Goal: Ask a question

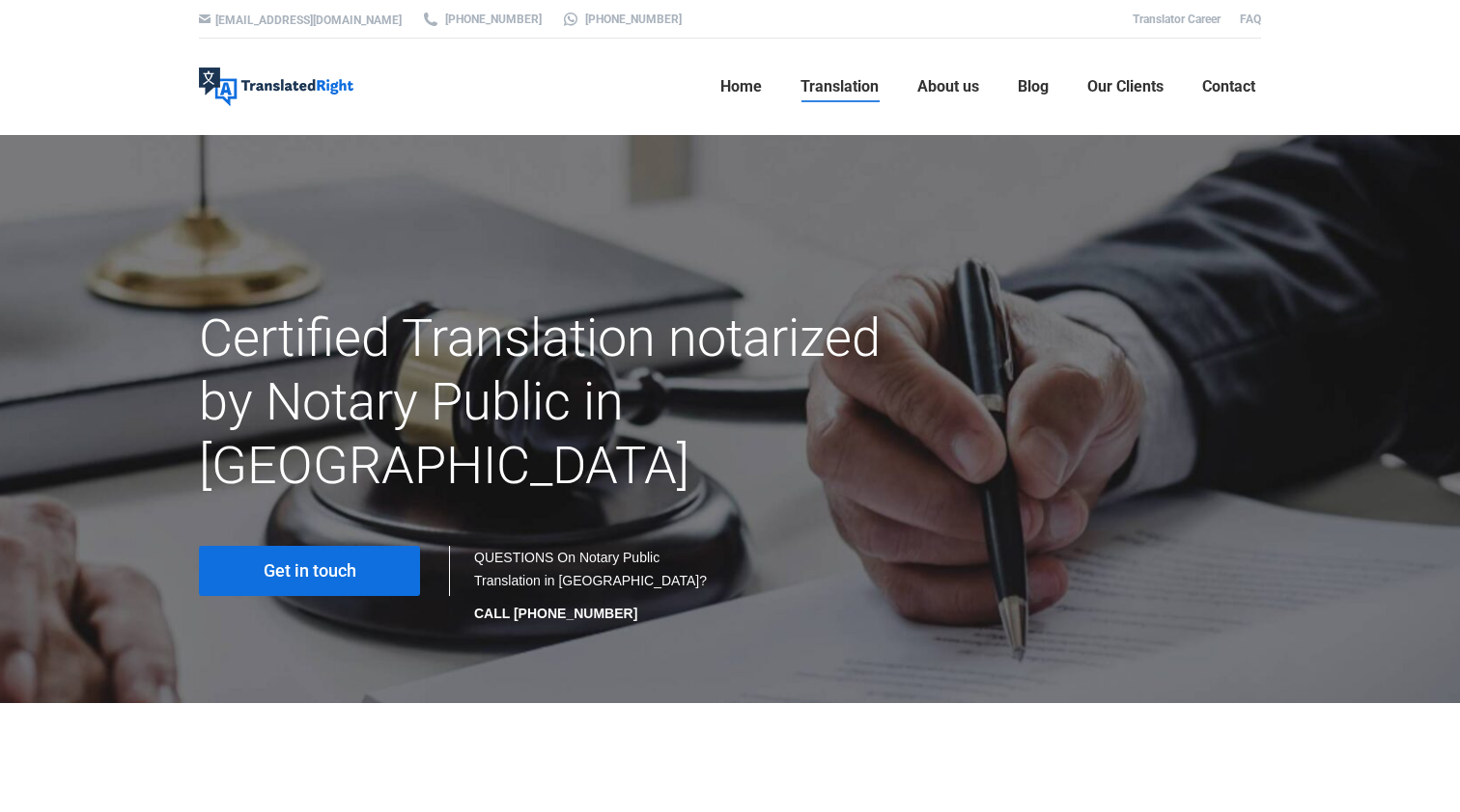
click at [380, 546] on link "Get in touch" at bounding box center [309, 570] width 221 height 50
drag, startPoint x: 475, startPoint y: 488, endPoint x: 613, endPoint y: 510, distance: 139.7
click at [613, 546] on div "QUESTIONS On Notary Public Translation in Singapore? CALL +65 6977 9646" at bounding box center [592, 585] width 236 height 79
click at [1423, 3] on div at bounding box center [730, 19] width 3089 height 39
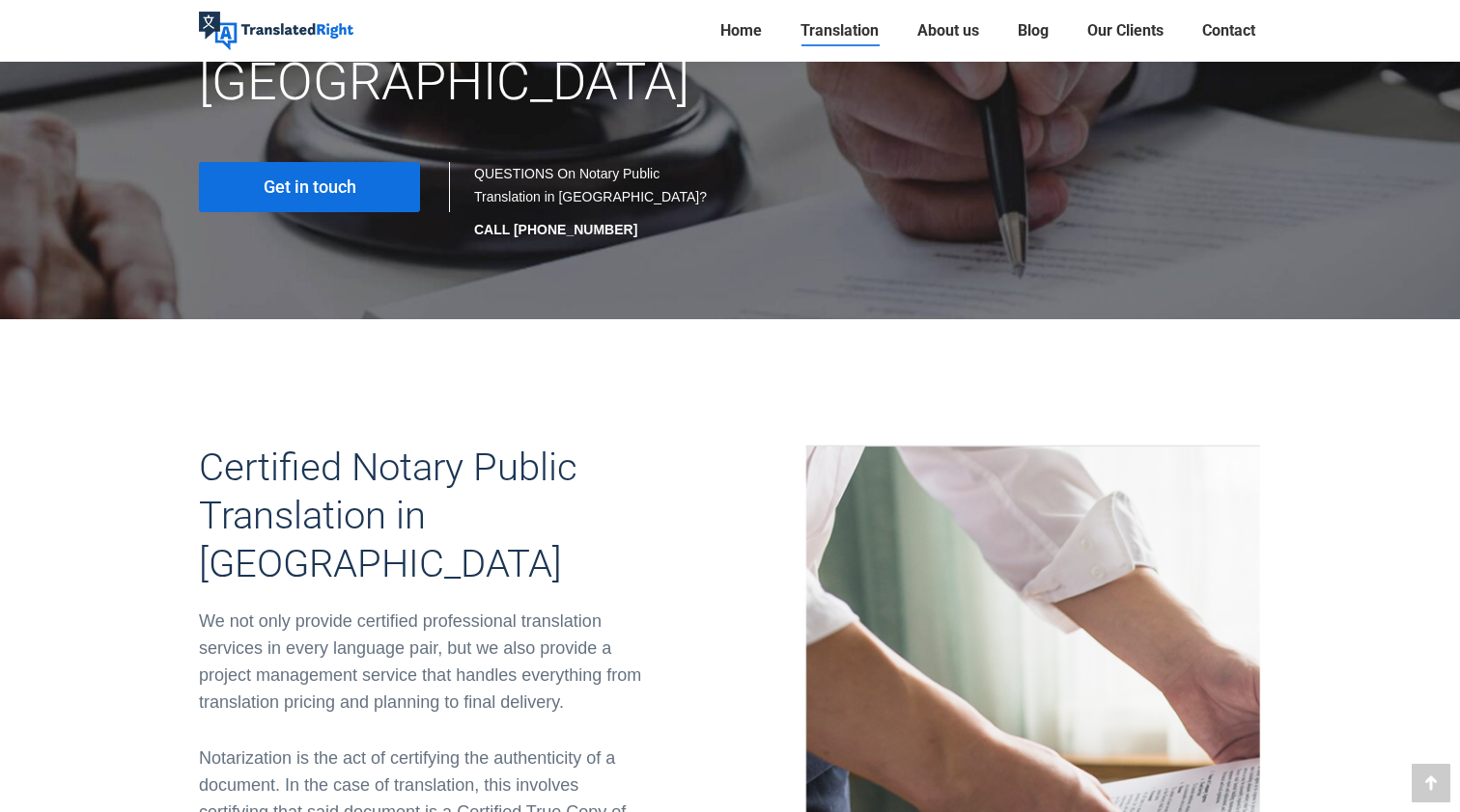
scroll to position [210, 0]
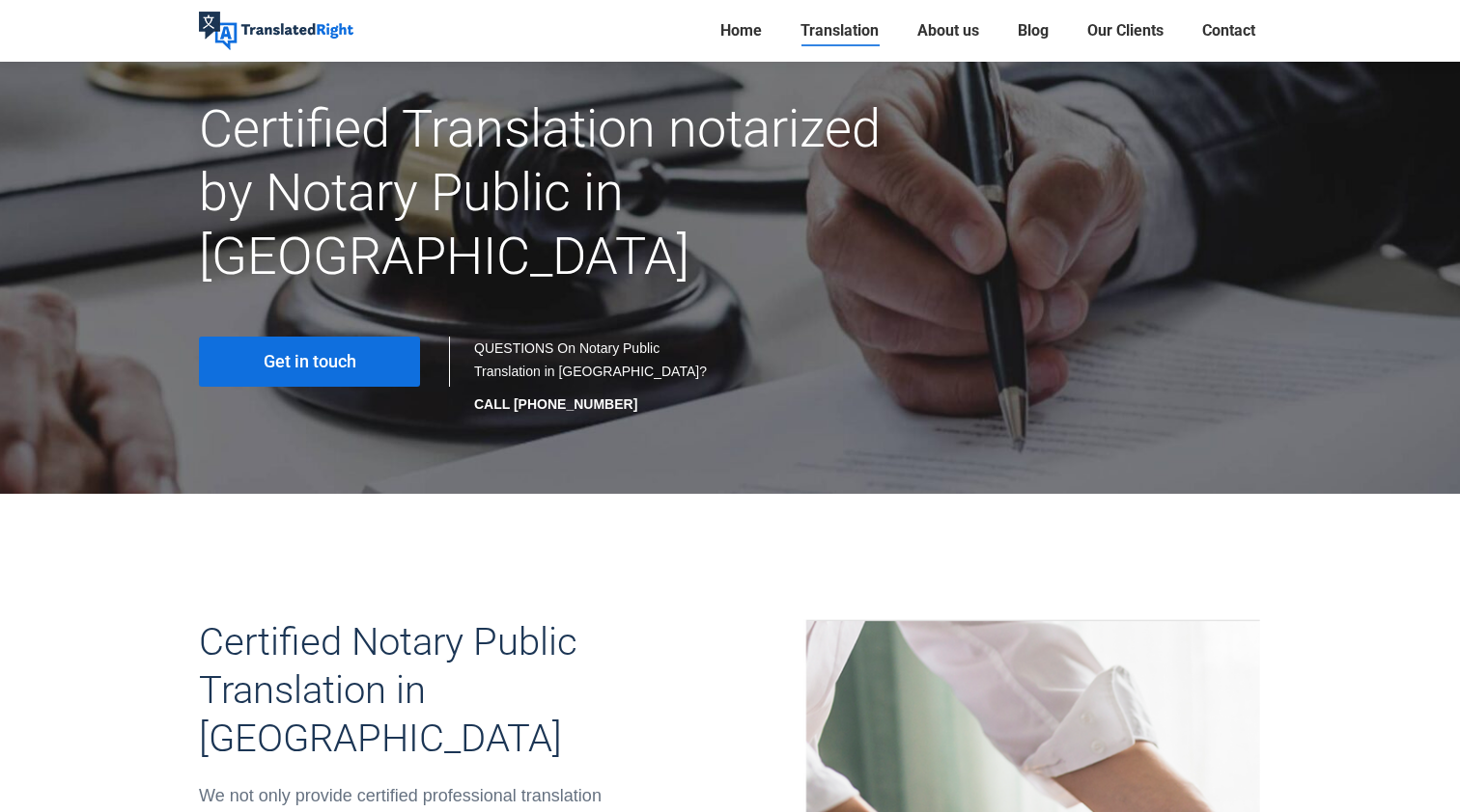
click at [352, 336] on link "Get in touch" at bounding box center [309, 361] width 221 height 50
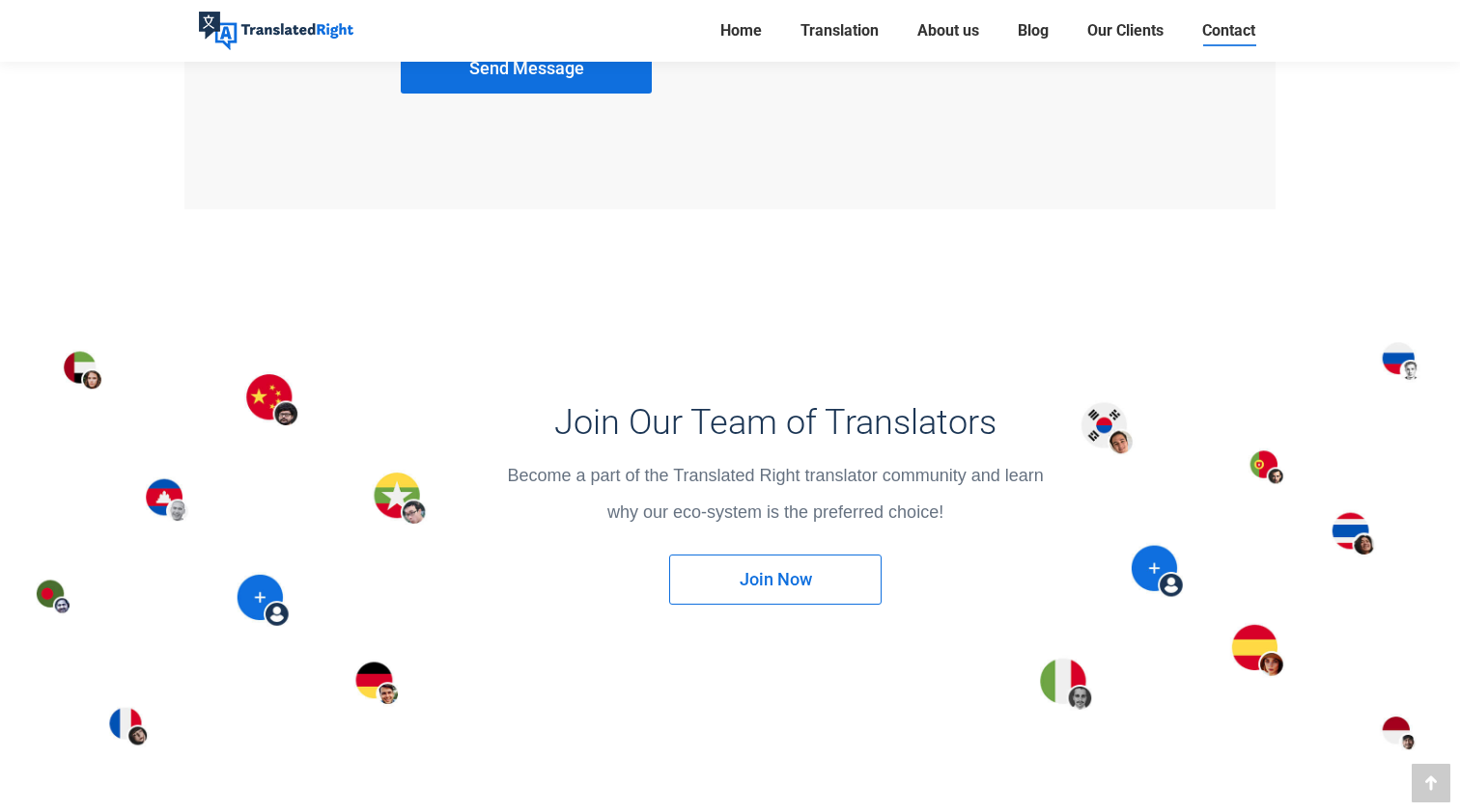
scroll to position [2316, 0]
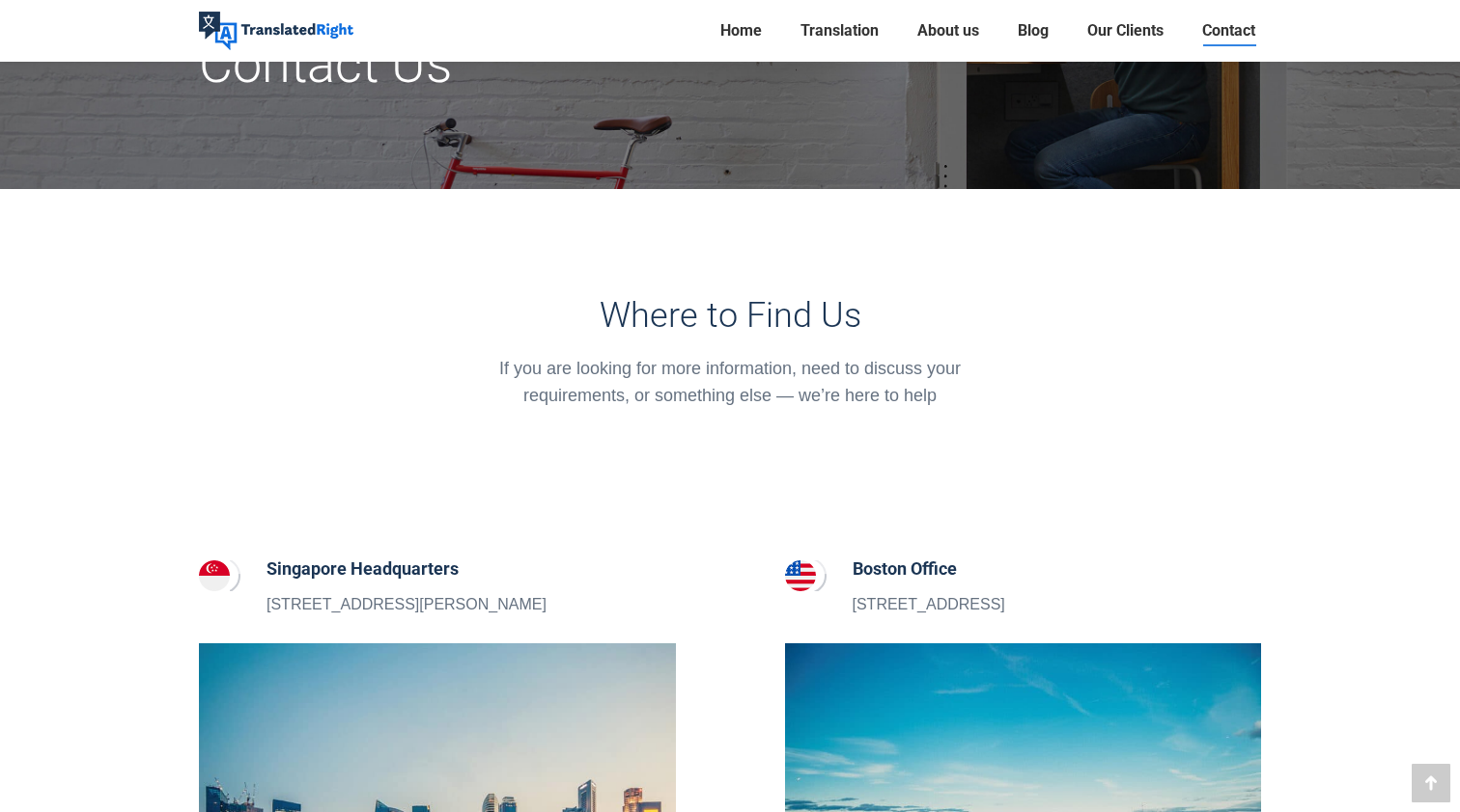
scroll to position [319, 0]
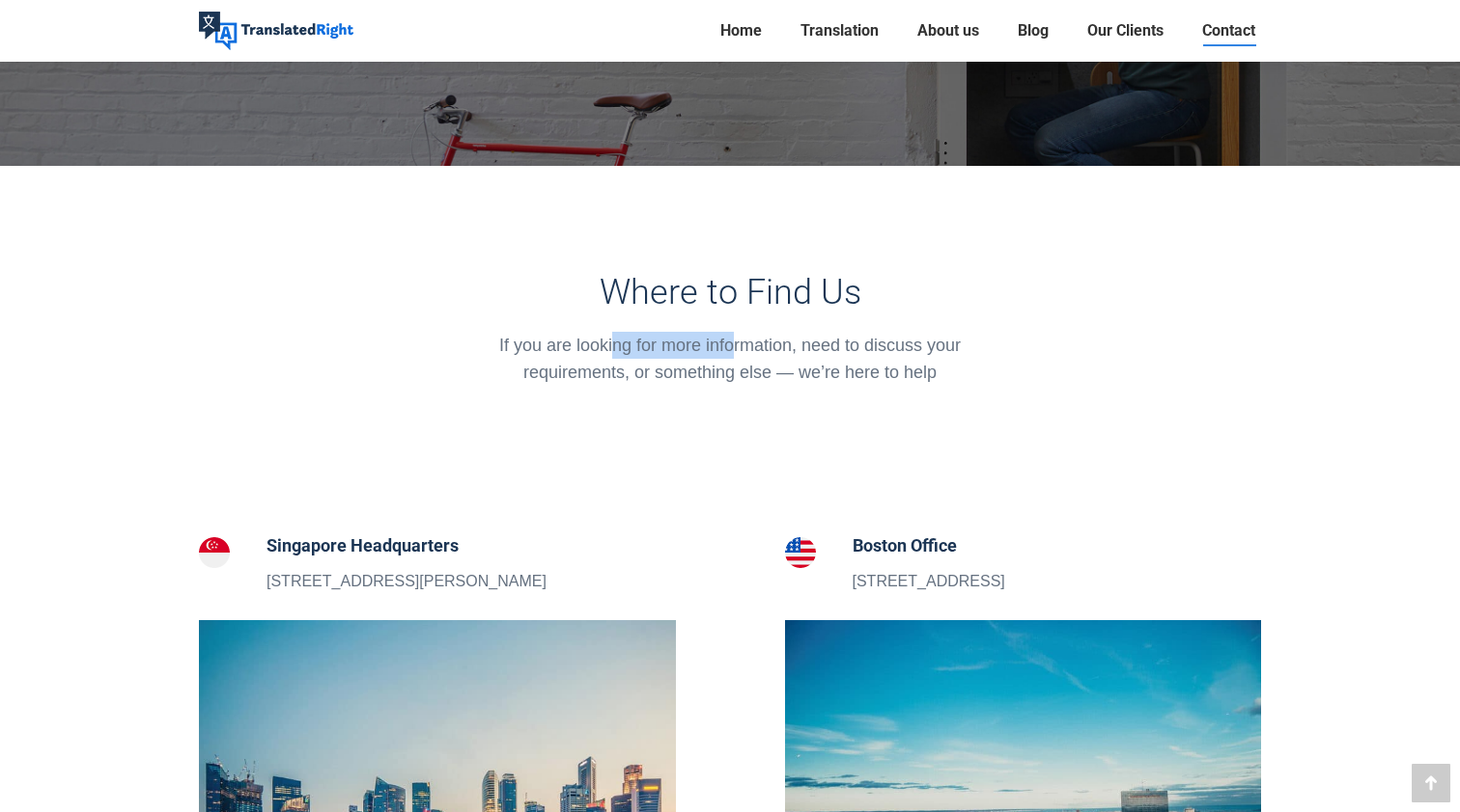
drag, startPoint x: 616, startPoint y: 340, endPoint x: 732, endPoint y: 339, distance: 116.0
click at [732, 339] on div "If you are looking for more information, need to discuss your requirements, or …" at bounding box center [730, 358] width 517 height 54
click at [732, 337] on div "If you are looking for more information, need to discuss your requirements, or …" at bounding box center [730, 358] width 517 height 54
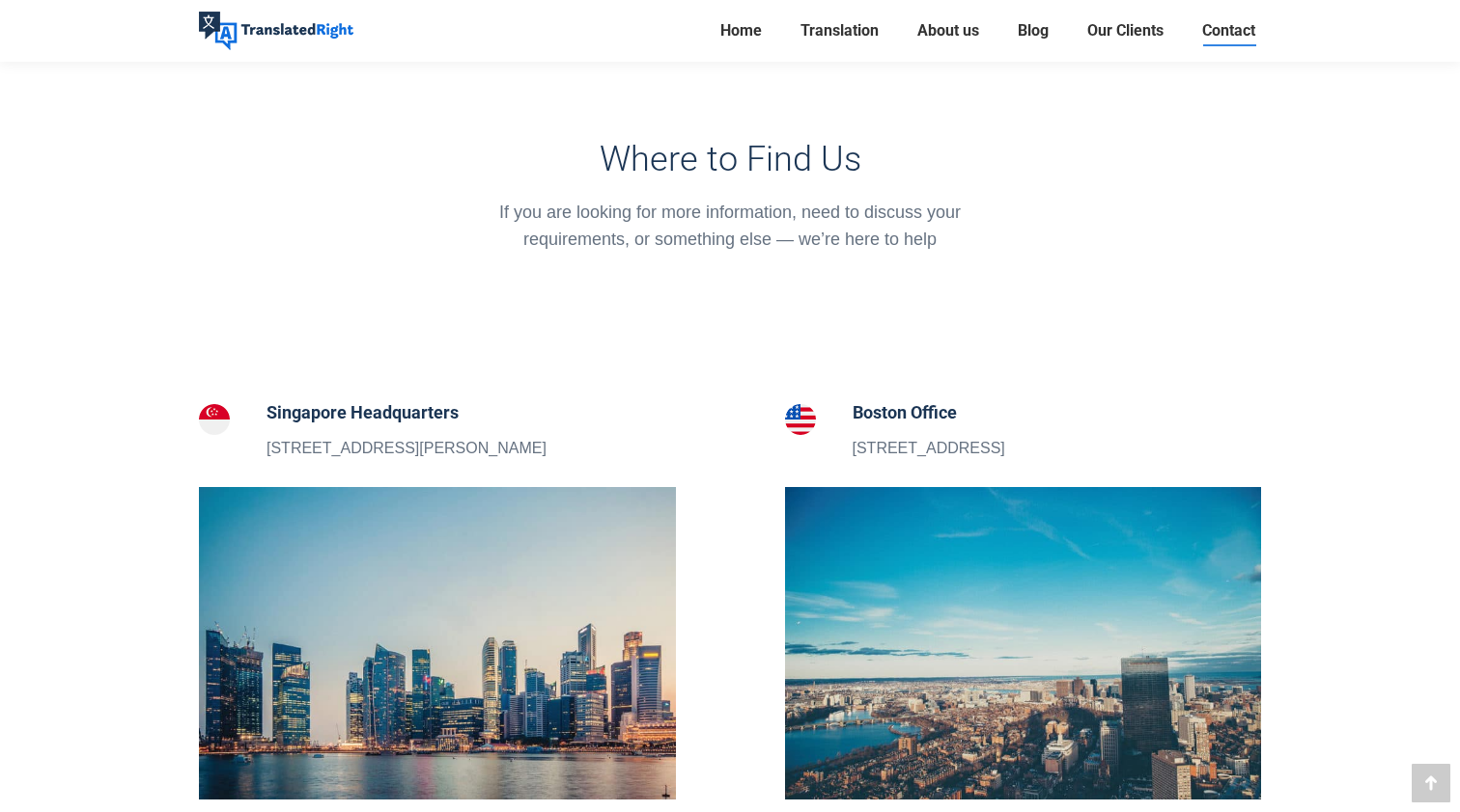
scroll to position [475, 0]
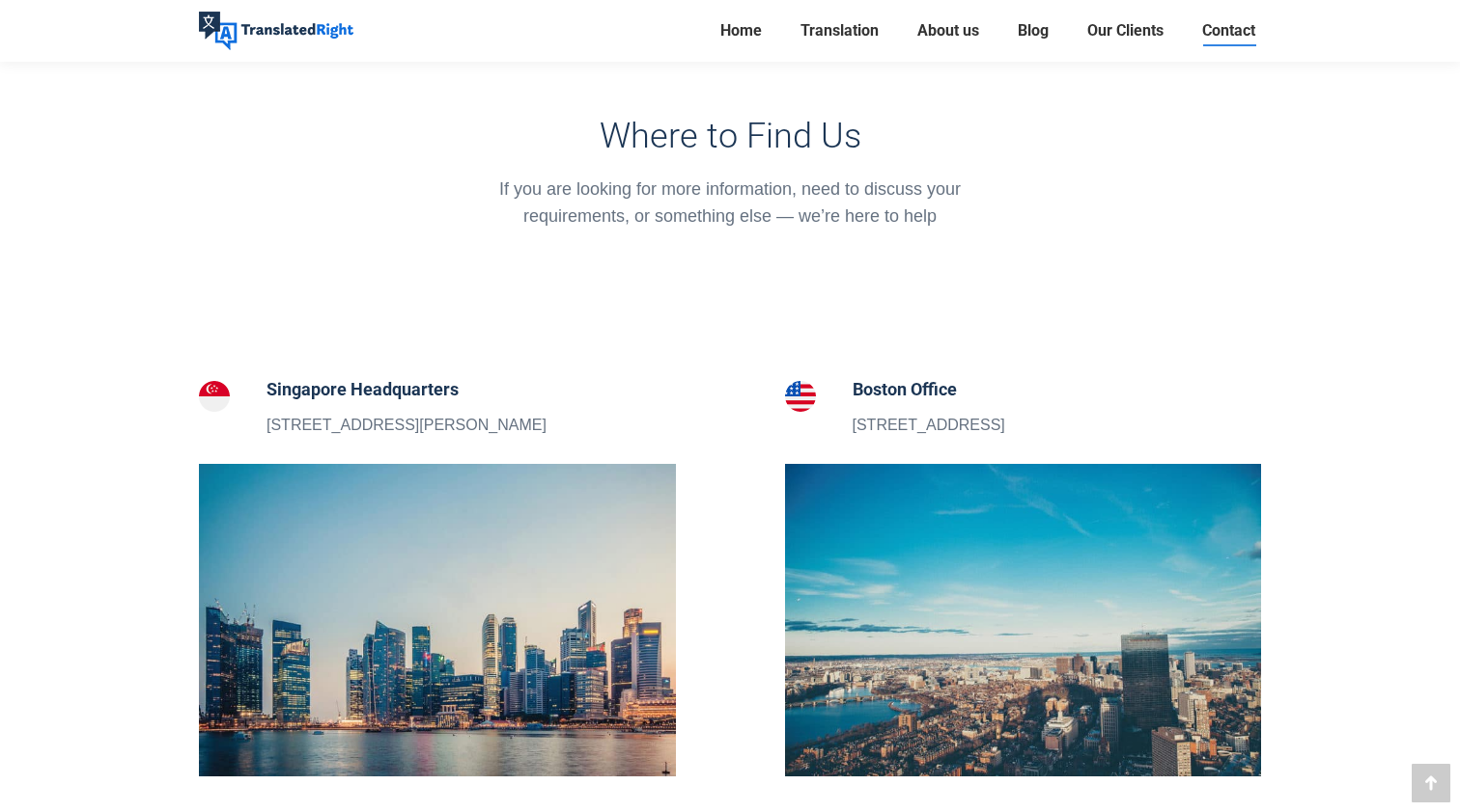
click at [359, 383] on h5 "Singapore Headquarters" at bounding box center [406, 390] width 280 height 27
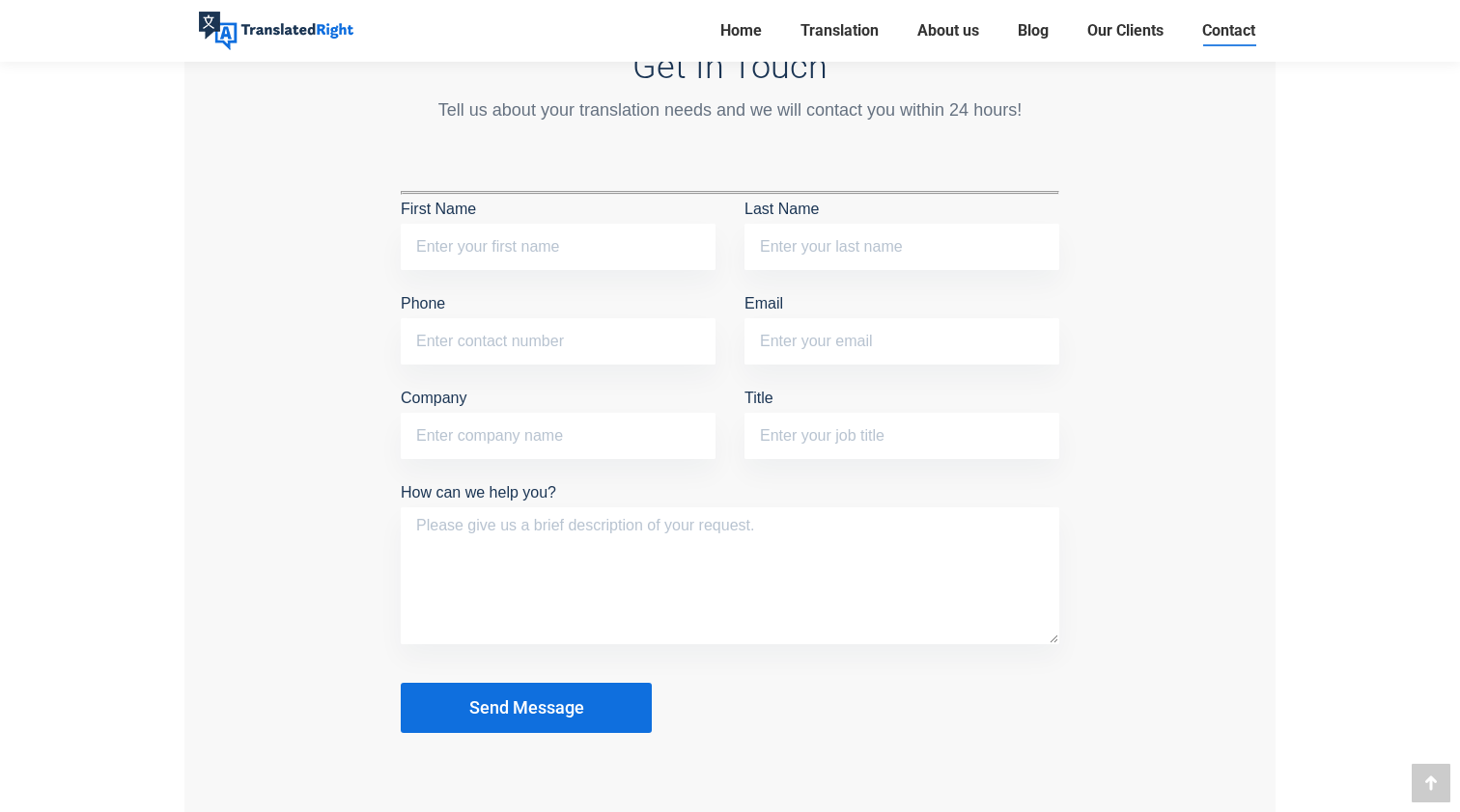
scroll to position [1653, 0]
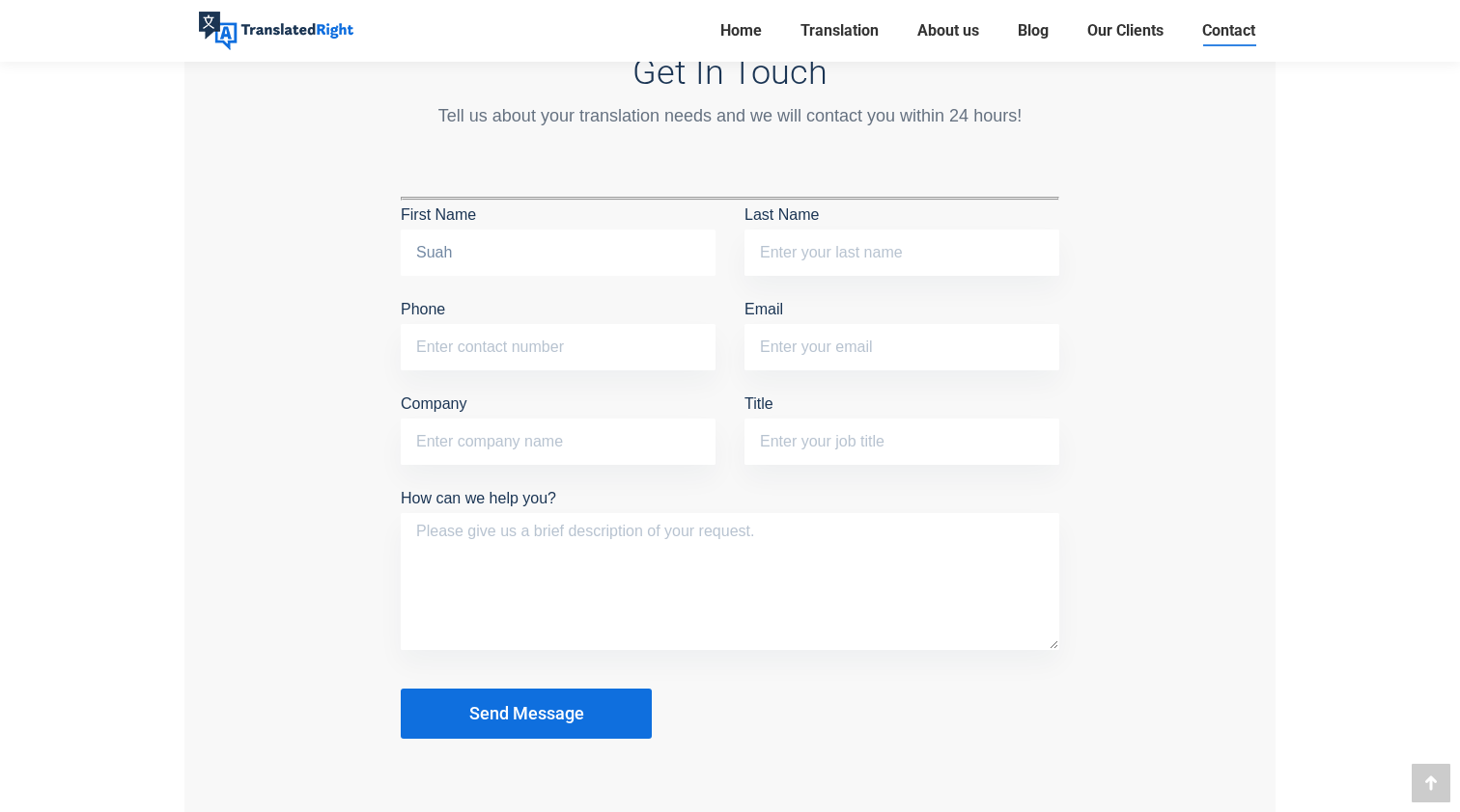
type input "Suah"
type input "Yoon"
type input "7"
type input "88867599"
type input "yoonsuah07@gmail.com"
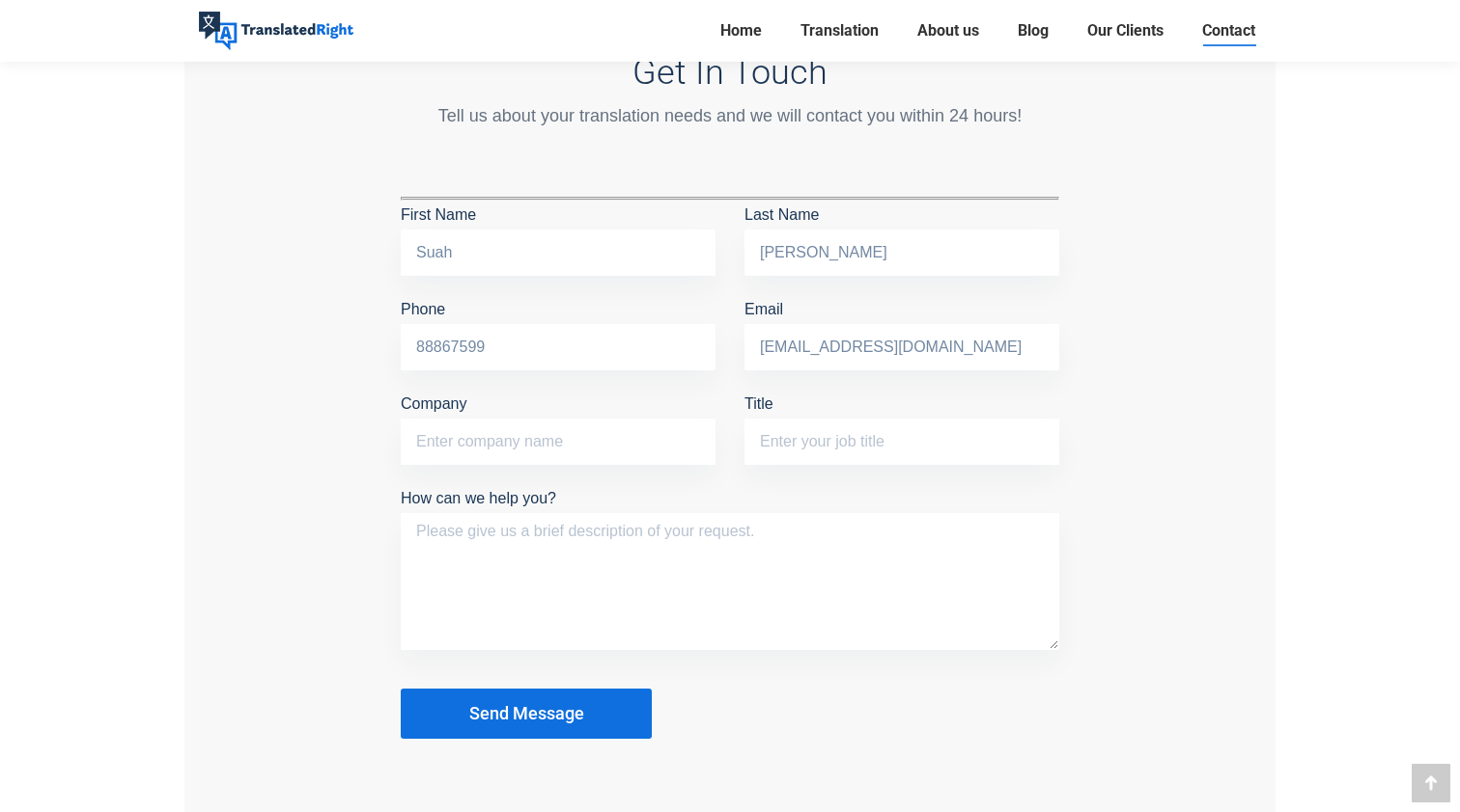
click at [743, 494] on p "How can we help you?" at bounding box center [730, 572] width 658 height 175
click at [705, 526] on textarea "How can we help you?" at bounding box center [730, 582] width 658 height 137
paste textarea "notarised"
type textarea "I need my ID notarised - how long would it take, and how can I apply?"
click at [522, 698] on button "Send Message" at bounding box center [526, 714] width 251 height 50
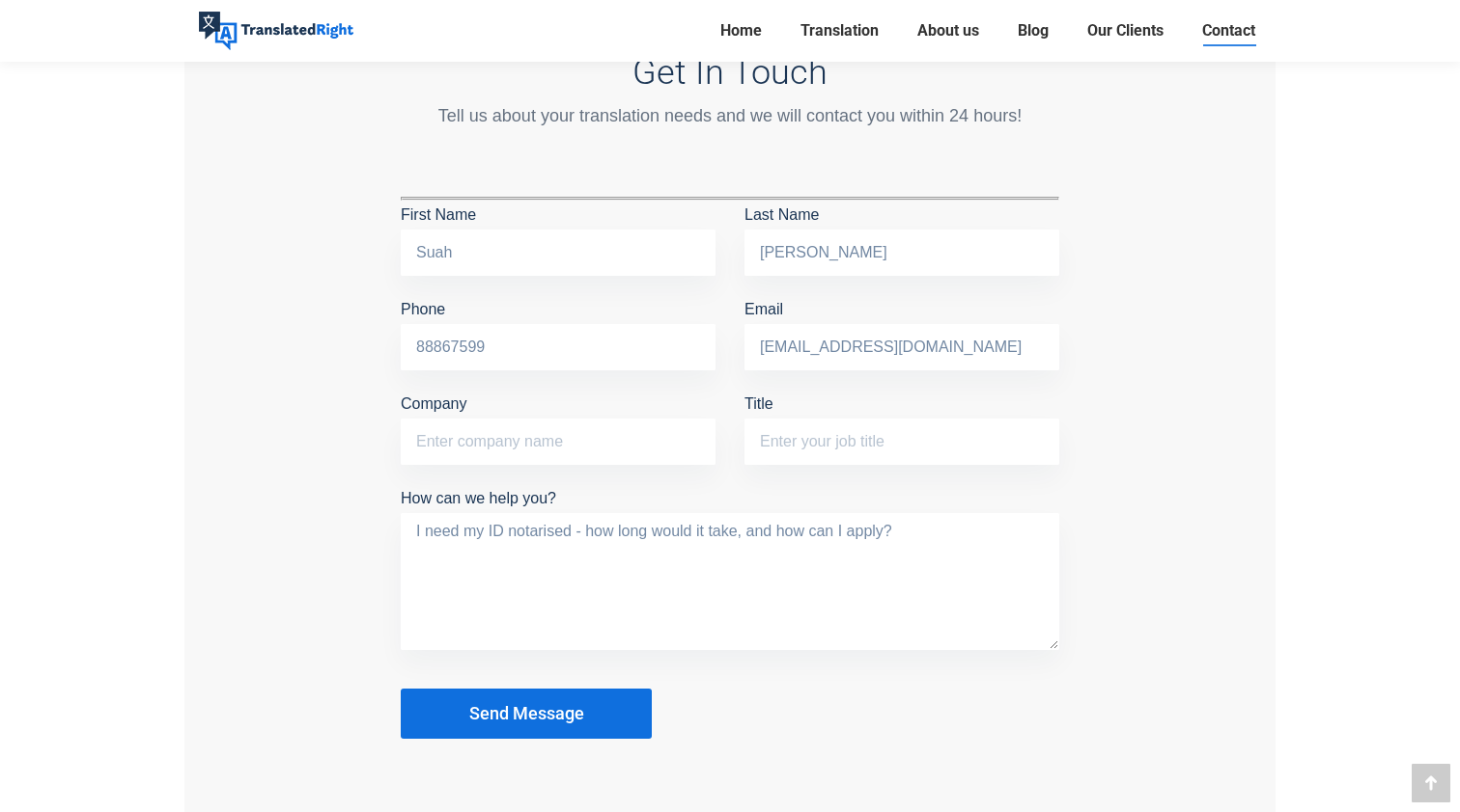
click at [521, 709] on span "Send Message" at bounding box center [527, 715] width 115 height 19
click at [591, 445] on input "Company" at bounding box center [558, 443] width 315 height 47
type input "NUS"
type input "ID nor"
click at [1083, 293] on div "Get In Touch Tell us about your translation needs and we will contact you withi…" at bounding box center [730, 395] width 1090 height 919
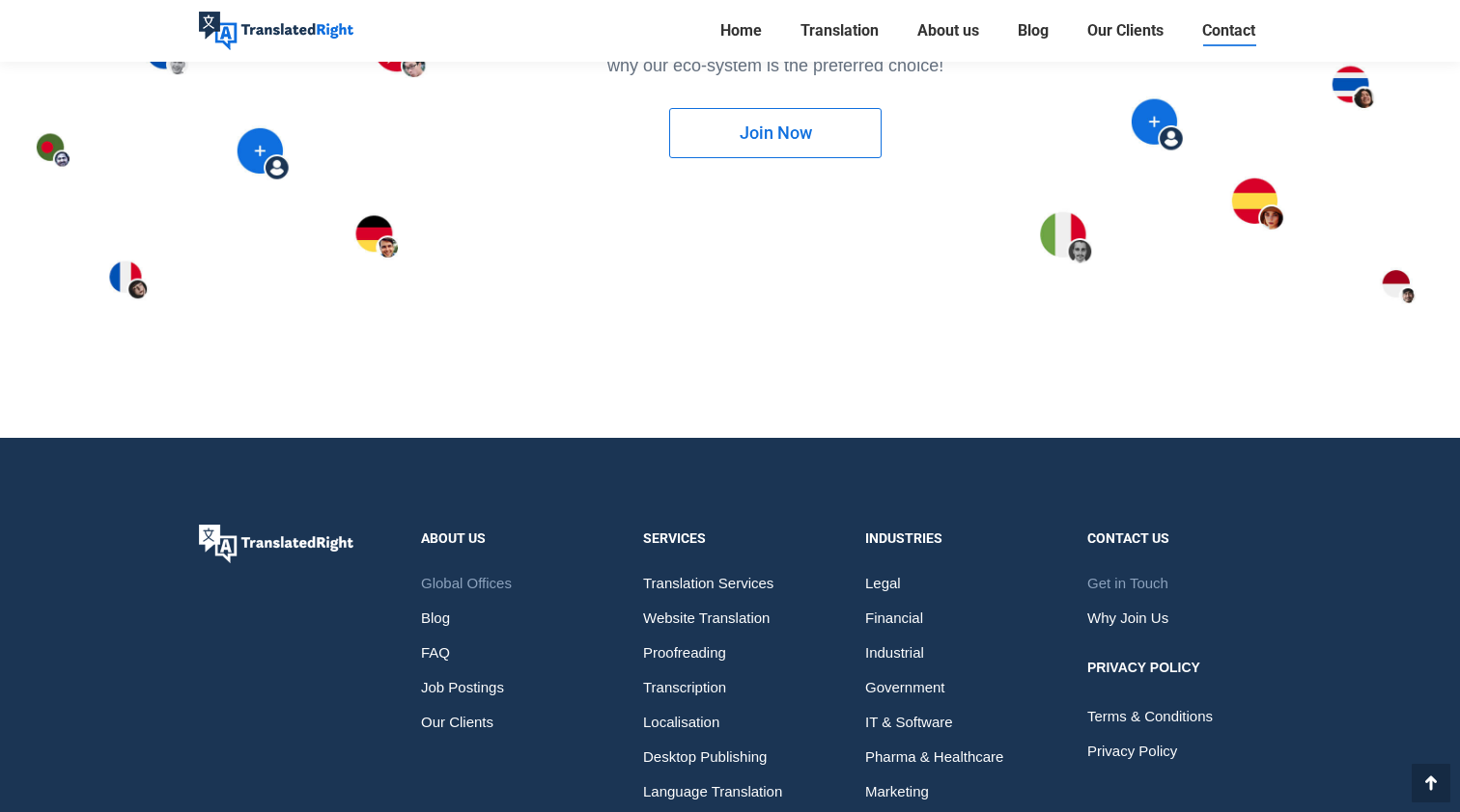
scroll to position [2441, 0]
